Goal: Task Accomplishment & Management: Manage account settings

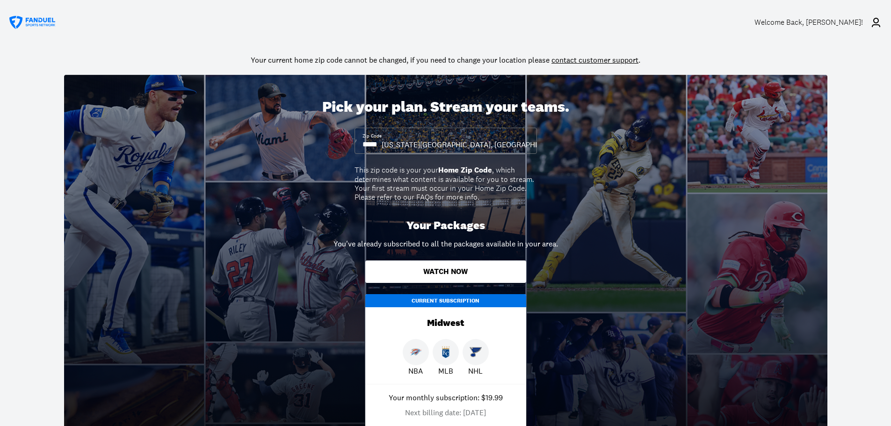
click at [844, 22] on div "Welcome Back , [PERSON_NAME]!" at bounding box center [809, 22] width 109 height 9
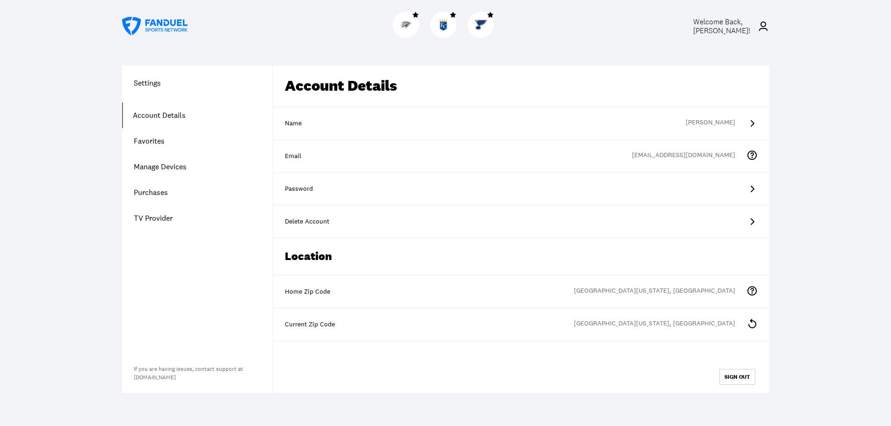
click at [160, 114] on link "Account Details" at bounding box center [197, 115] width 151 height 26
click at [147, 195] on link "Purchases" at bounding box center [197, 193] width 151 height 26
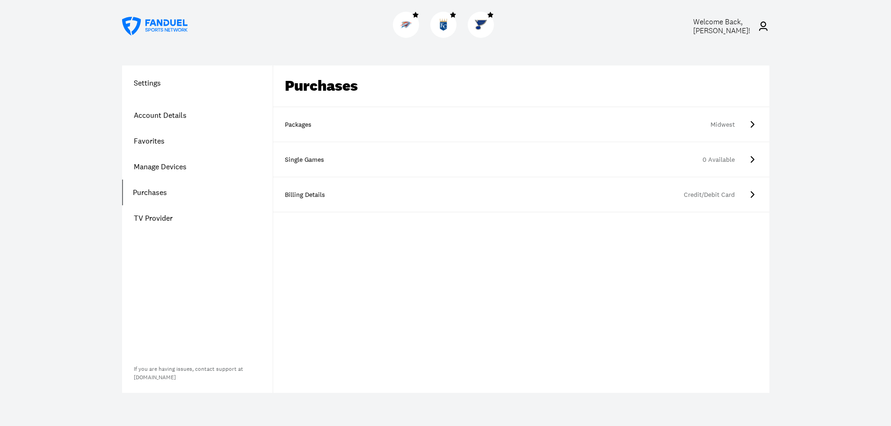
click at [742, 122] on link "Packages Midwest" at bounding box center [521, 124] width 496 height 35
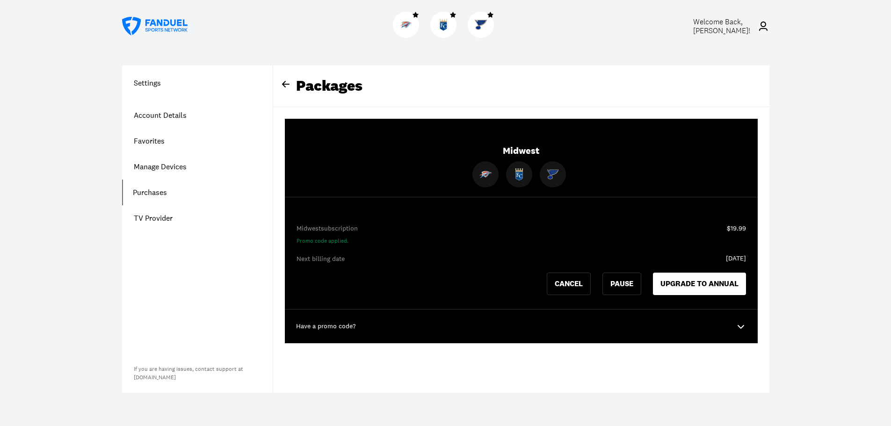
click at [740, 326] on icon at bounding box center [740, 326] width 11 height 11
